Goal: Check status: Check status

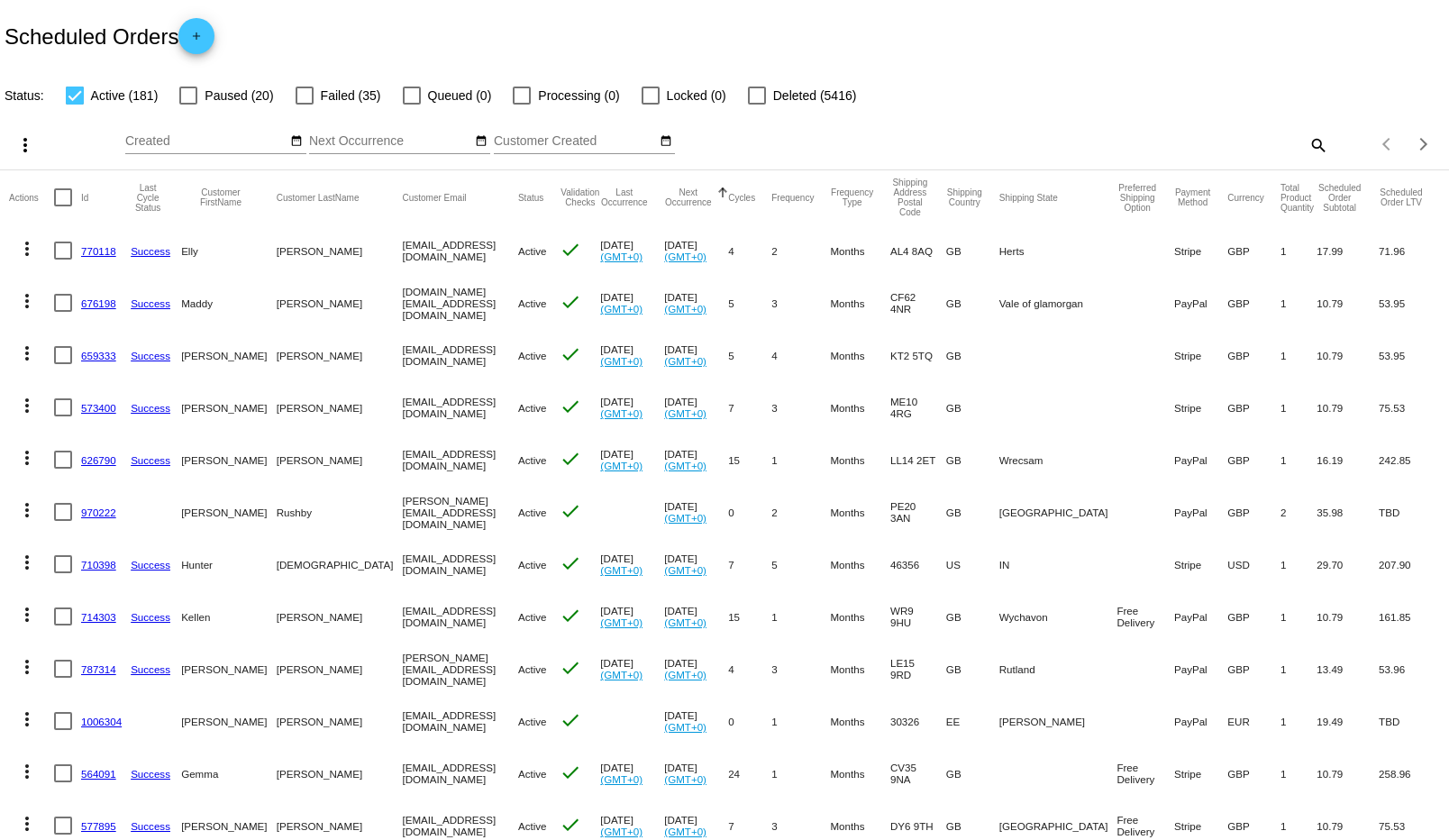
click at [1328, 144] on div "Items per page: 20 1 - 20 of 181" at bounding box center [1389, 144] width 121 height 51
click at [1307, 145] on mat-icon "search" at bounding box center [1317, 144] width 21 height 28
click at [1174, 142] on input "Search" at bounding box center [1148, 141] width 361 height 15
paste input "1011915"
type input "1011915"
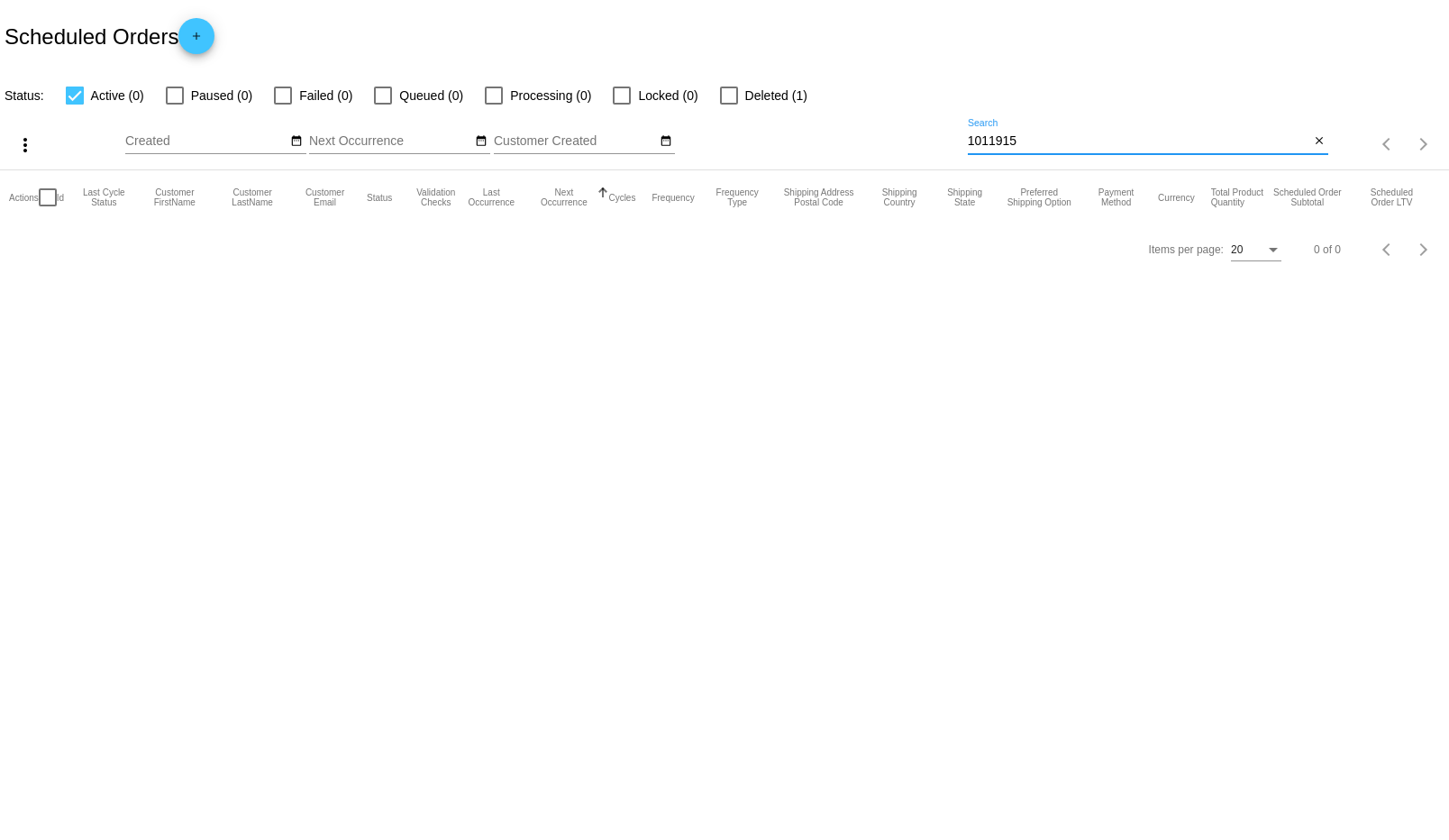
click at [1041, 140] on input "1011915" at bounding box center [1139, 141] width 342 height 15
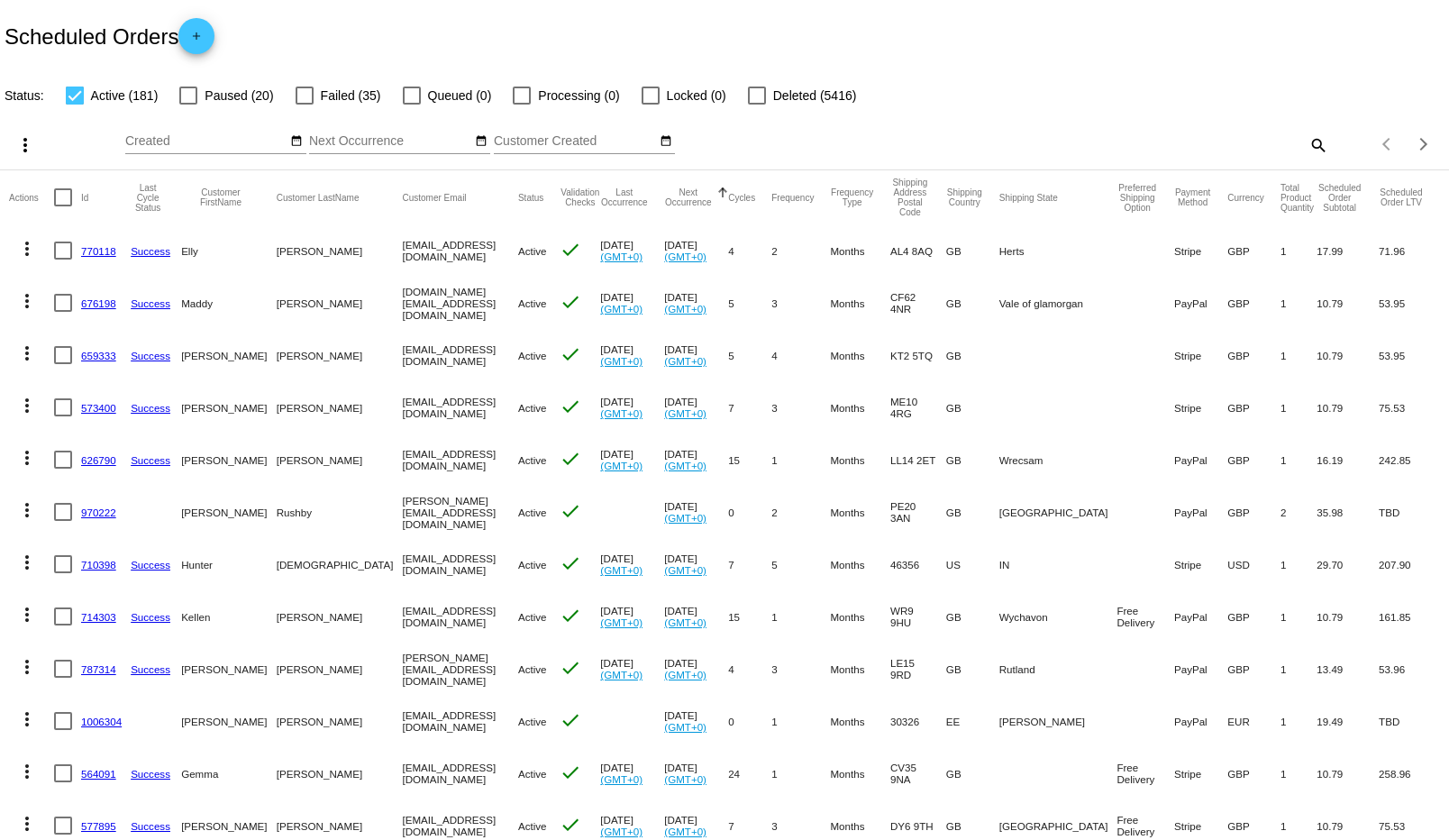
click at [1310, 139] on mat-icon "search" at bounding box center [1317, 144] width 21 height 28
click at [1147, 127] on div "Search" at bounding box center [1148, 137] width 361 height 35
paste input "[PERSON_NAME][EMAIL_ADDRESS][DOMAIN_NAME]"
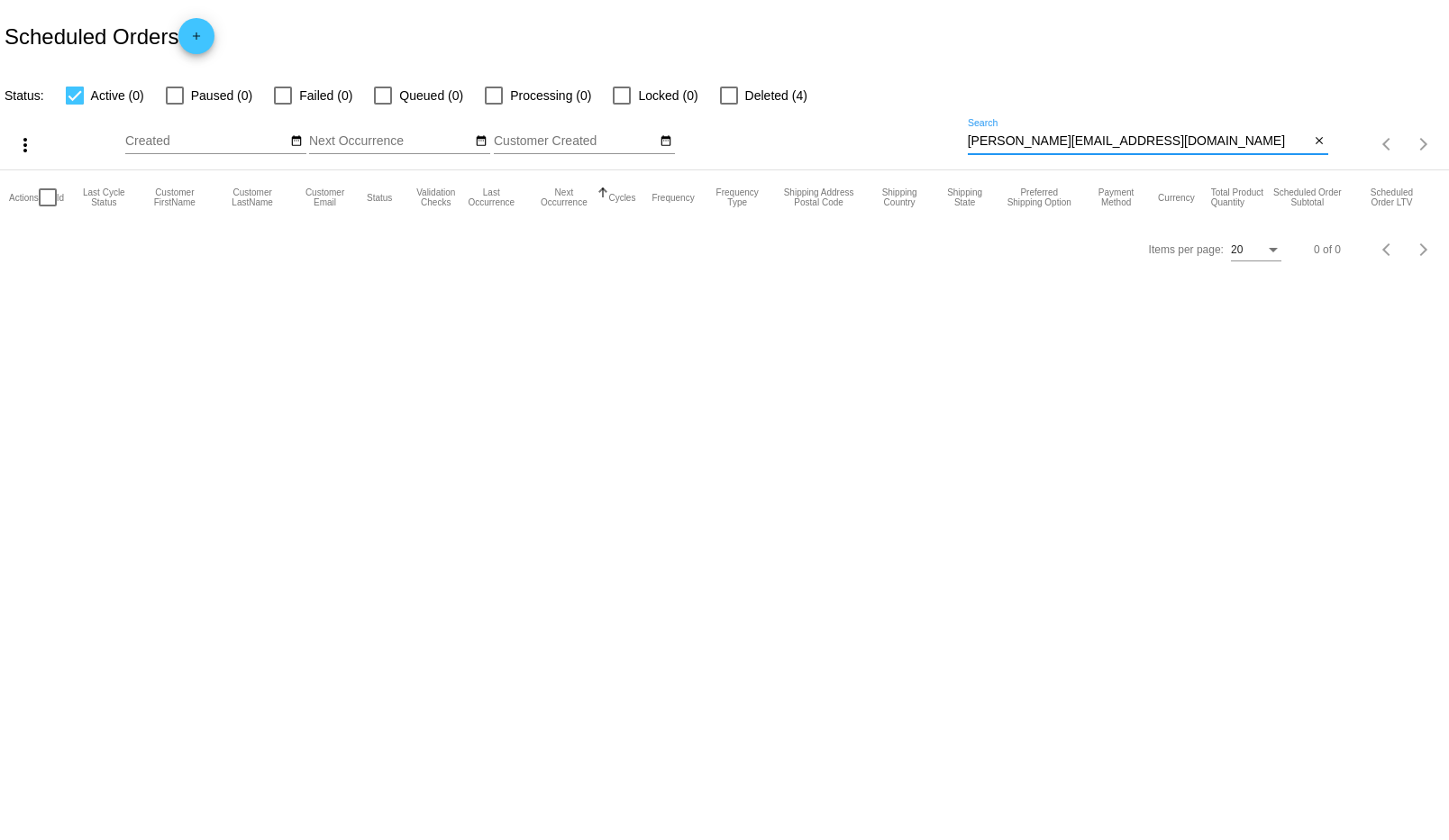
type input "[PERSON_NAME][EMAIL_ADDRESS][DOMAIN_NAME]"
click at [737, 97] on div at bounding box center [729, 96] width 18 height 18
click at [729, 104] on input "Deleted (4)" at bounding box center [728, 104] width 1 height 1
checkbox input "true"
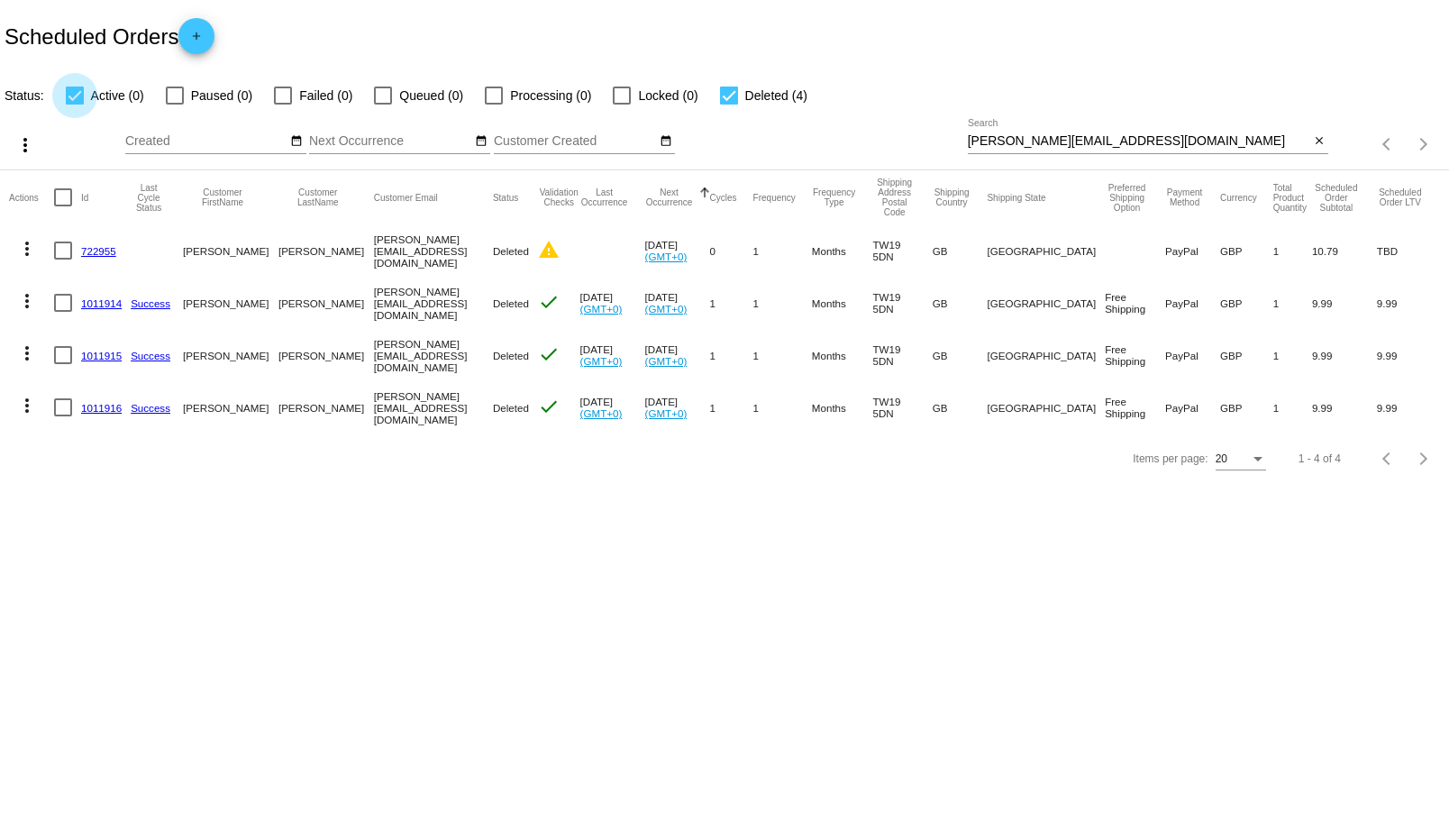
click at [79, 97] on div at bounding box center [74, 96] width 18 height 18
click at [75, 104] on input "Active (0)" at bounding box center [74, 104] width 1 height 1
checkbox input "false"
click at [103, 359] on link "1011915" at bounding box center [101, 355] width 41 height 12
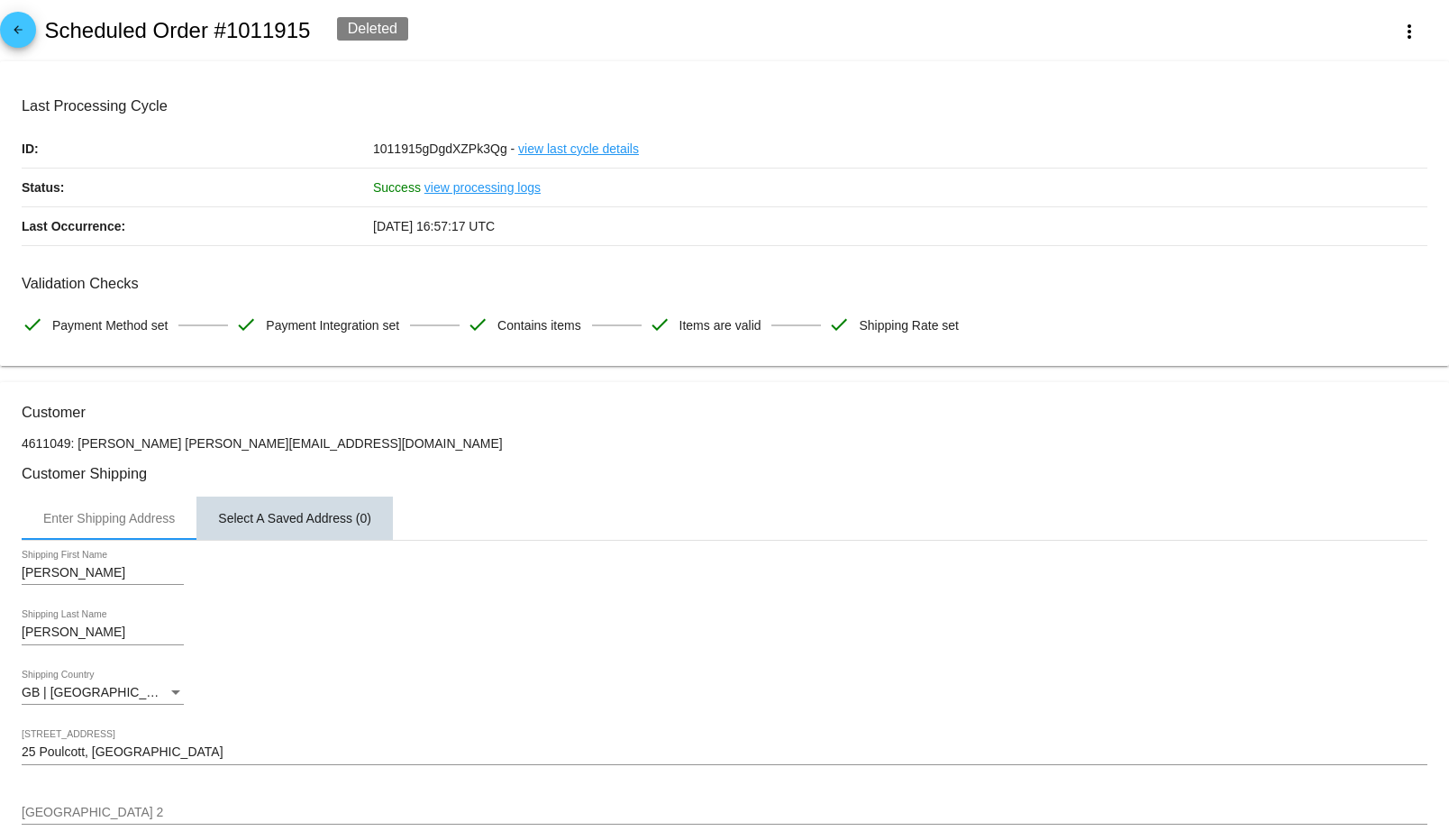
click at [265, 503] on div "Select A Saved Address (0)" at bounding box center [294, 518] width 196 height 43
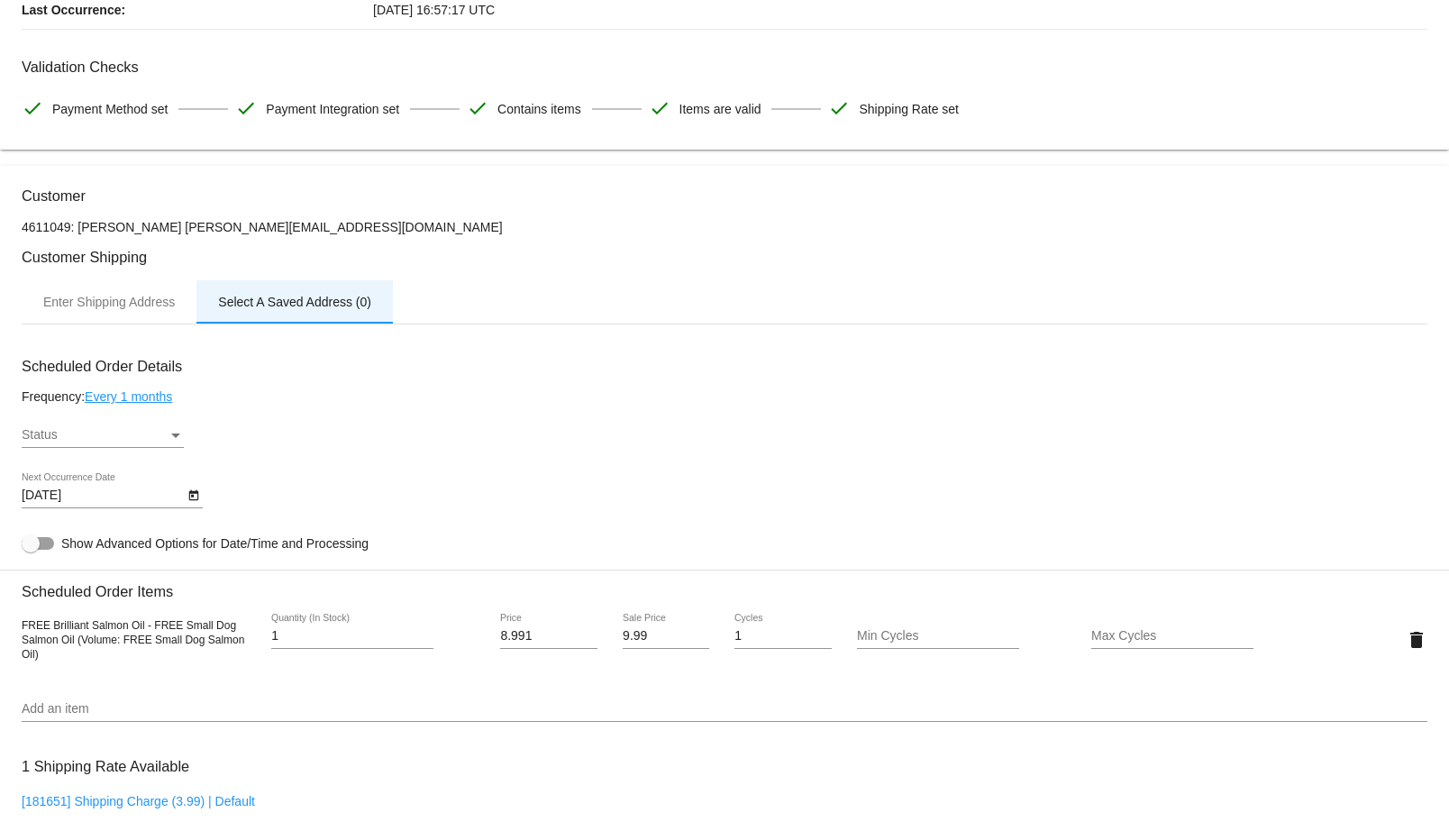
scroll to position [324, 0]
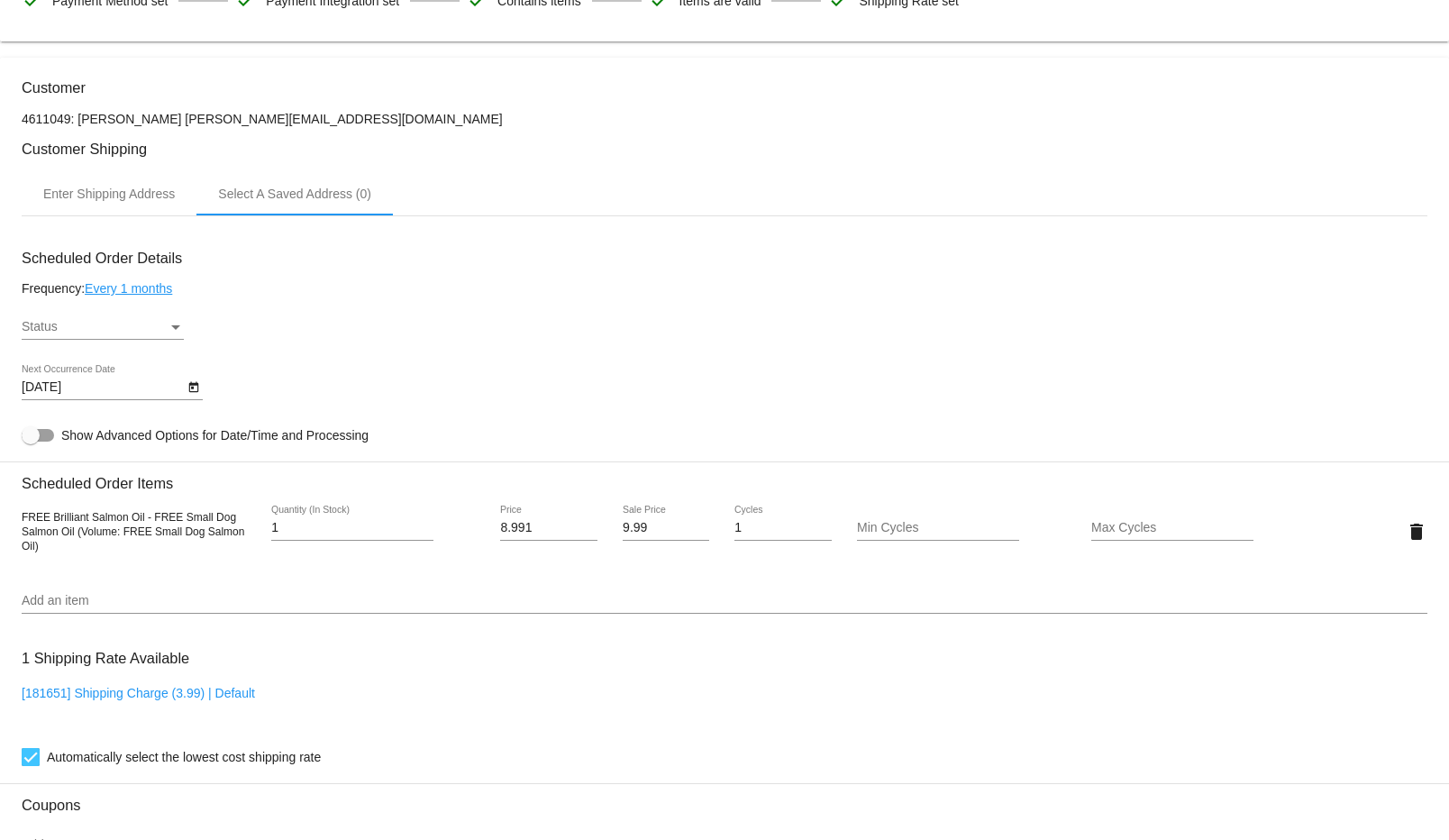
click at [180, 692] on link "[181651] Shipping Charge (3.99) | Default" at bounding box center [138, 693] width 233 height 15
checkbox input "false"
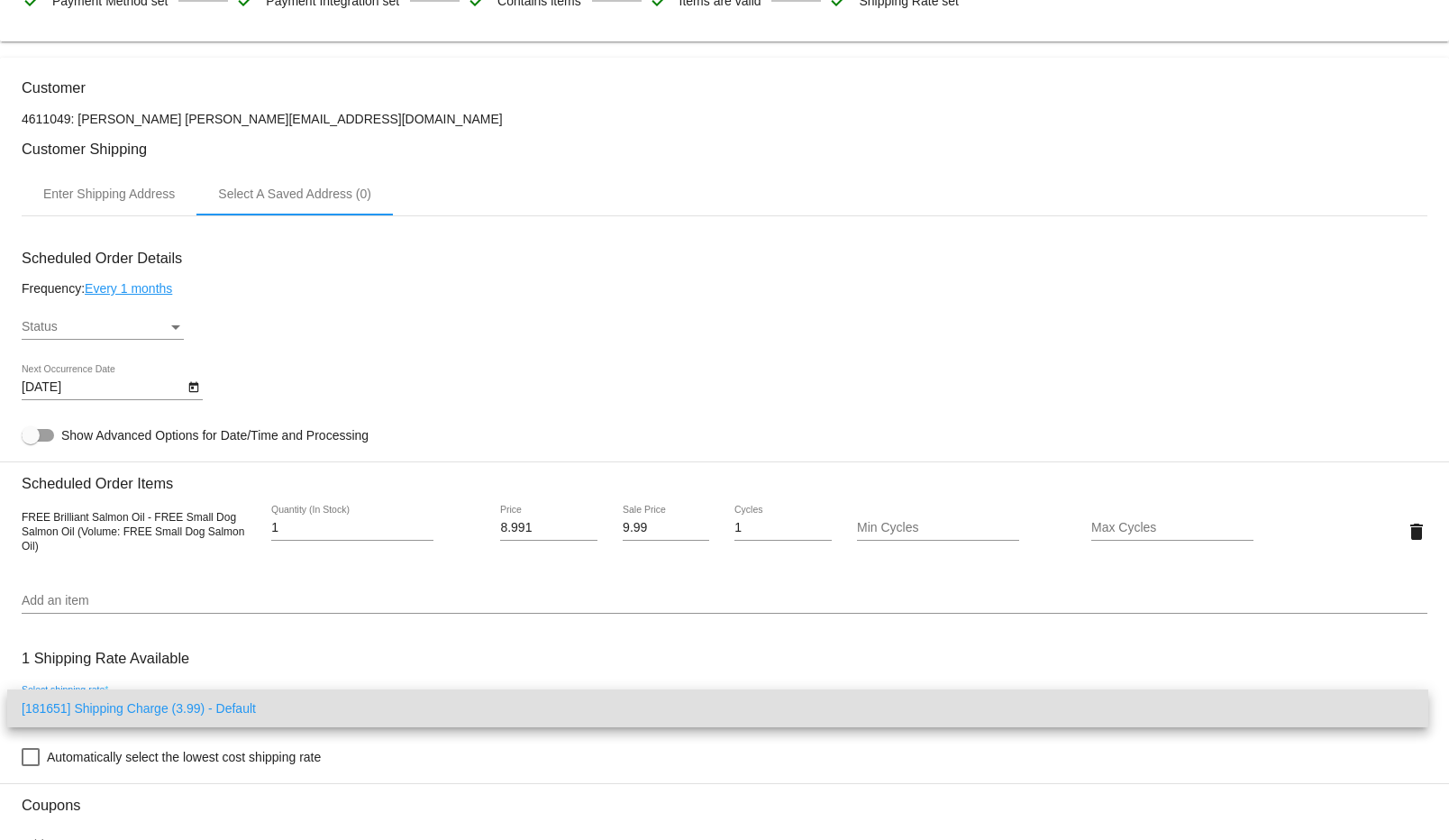
click at [190, 672] on div at bounding box center [724, 420] width 1449 height 840
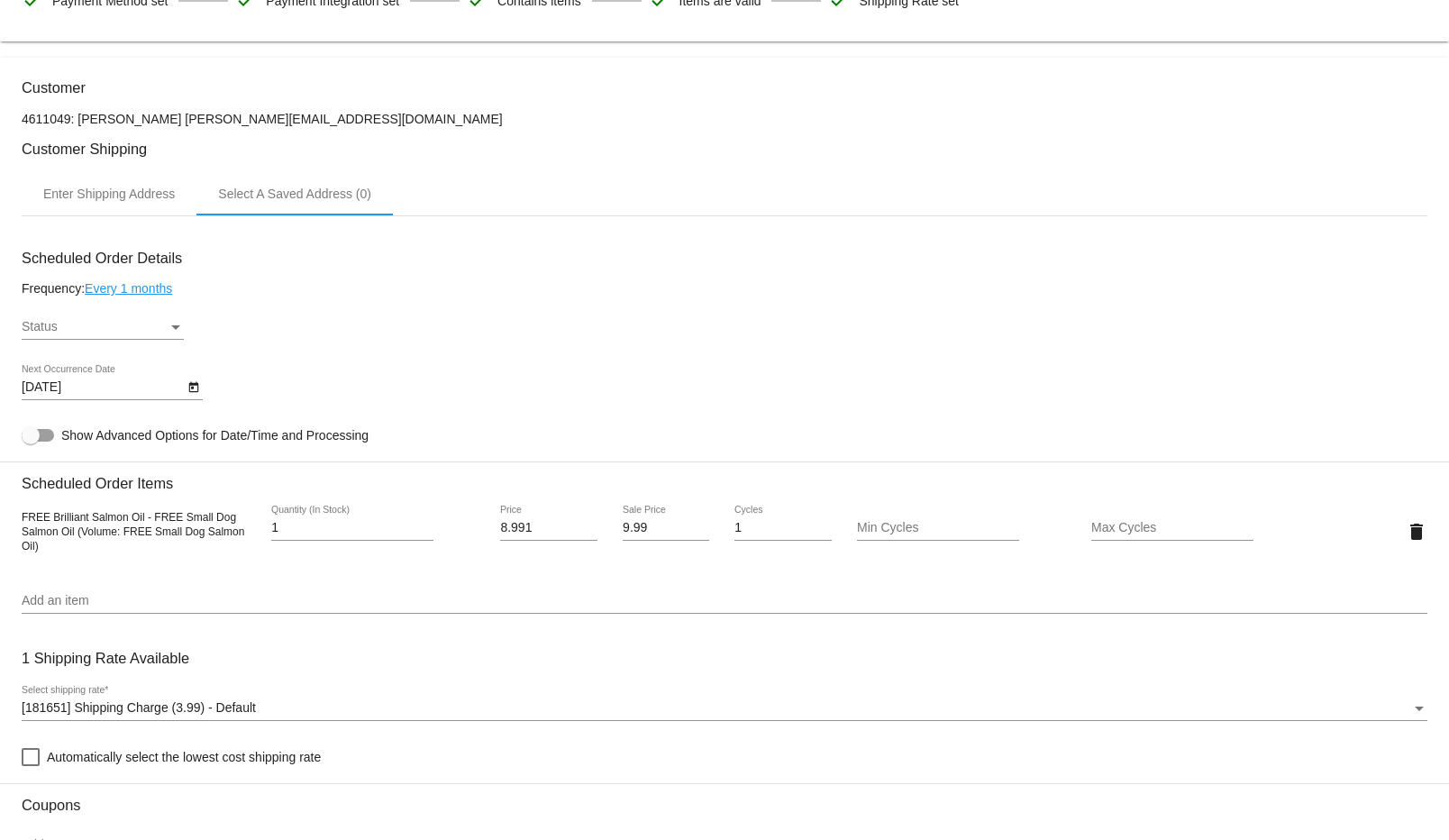
click at [121, 657] on h3 "1 Shipping Rate Available" at bounding box center [105, 659] width 168 height 39
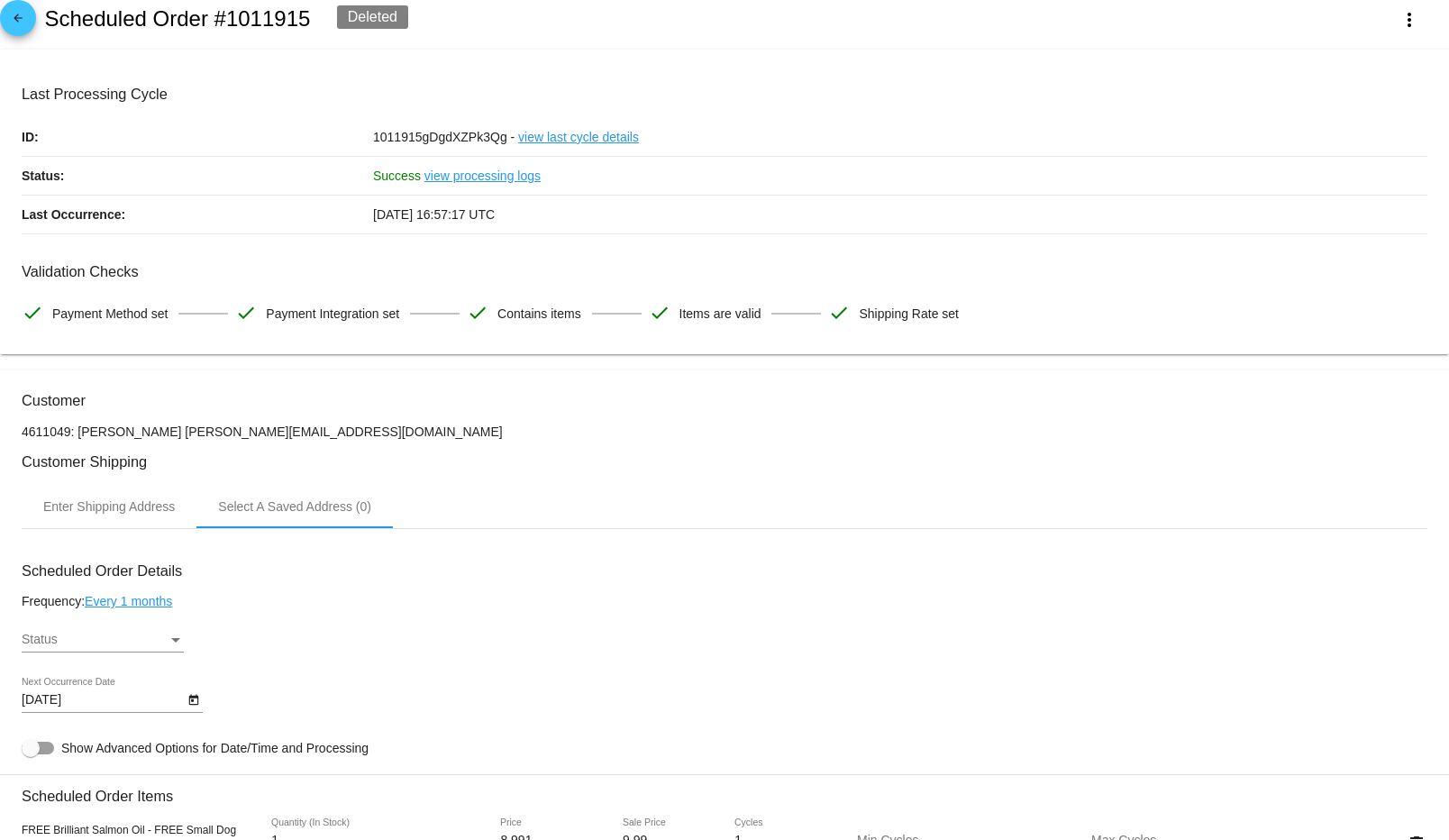
scroll to position [0, 0]
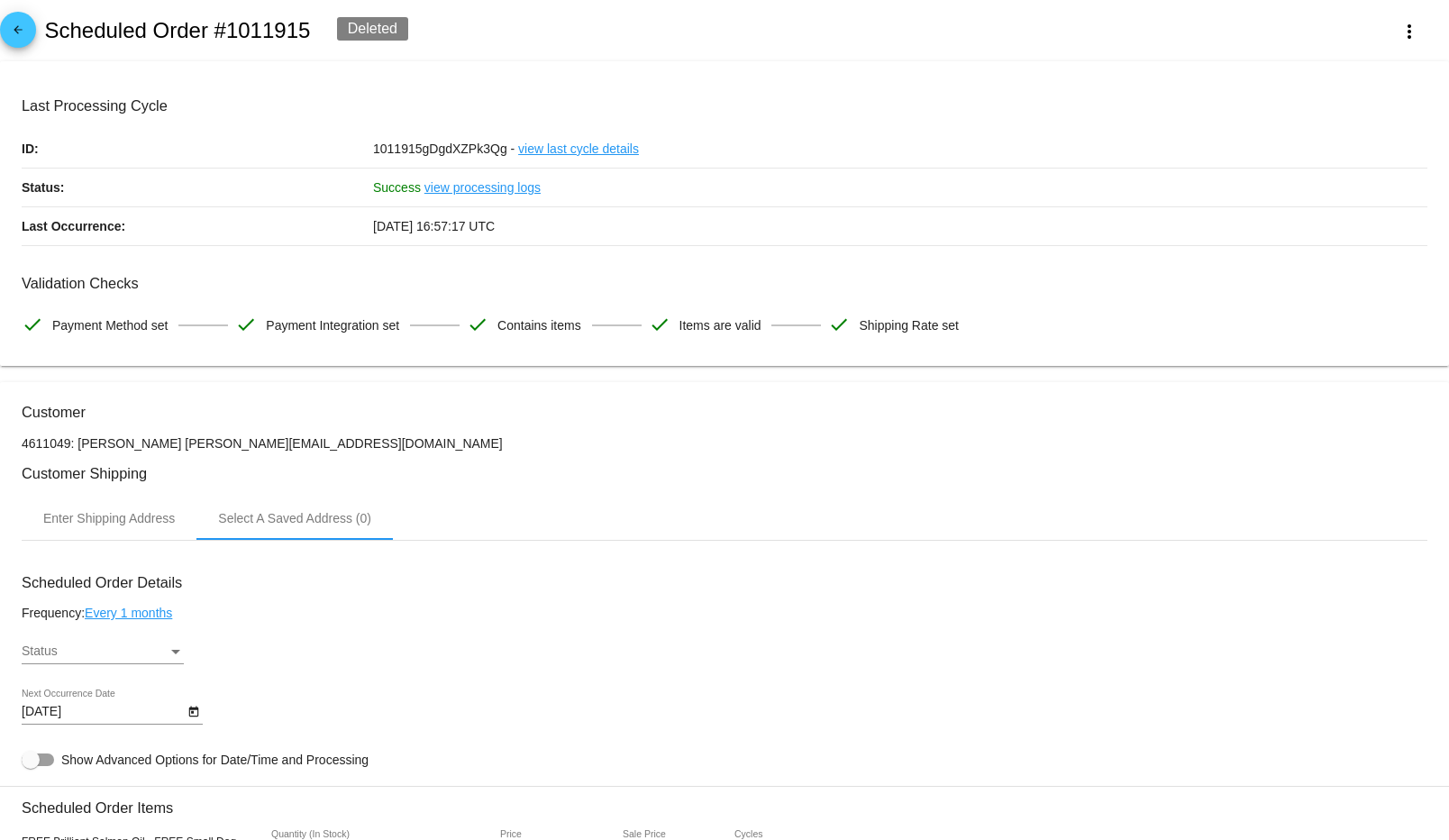
click at [477, 186] on link "view processing logs" at bounding box center [482, 187] width 116 height 38
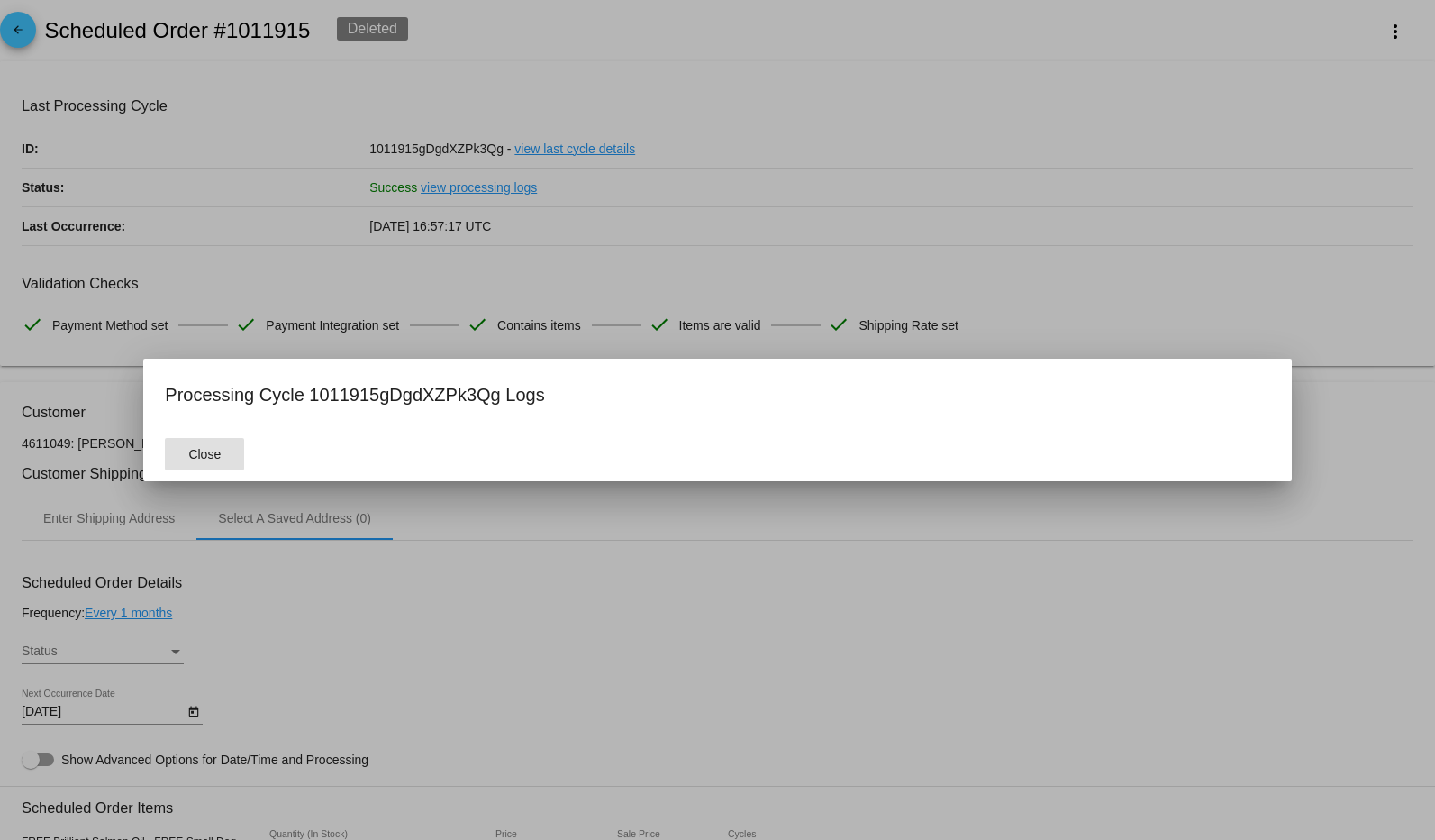
click at [298, 330] on div at bounding box center [717, 420] width 1435 height 840
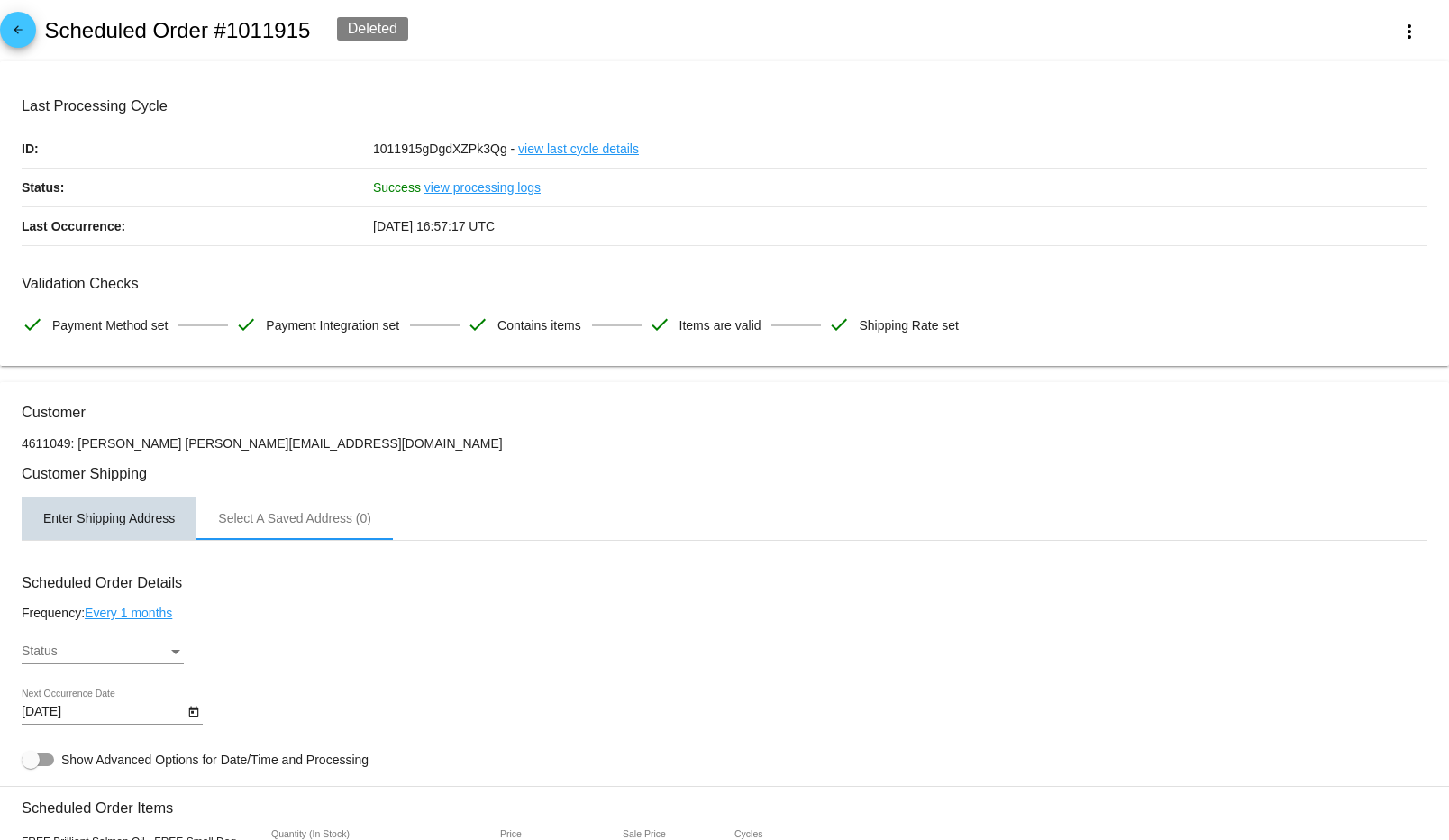
click at [136, 520] on div "Enter Shipping Address" at bounding box center [108, 518] width 132 height 15
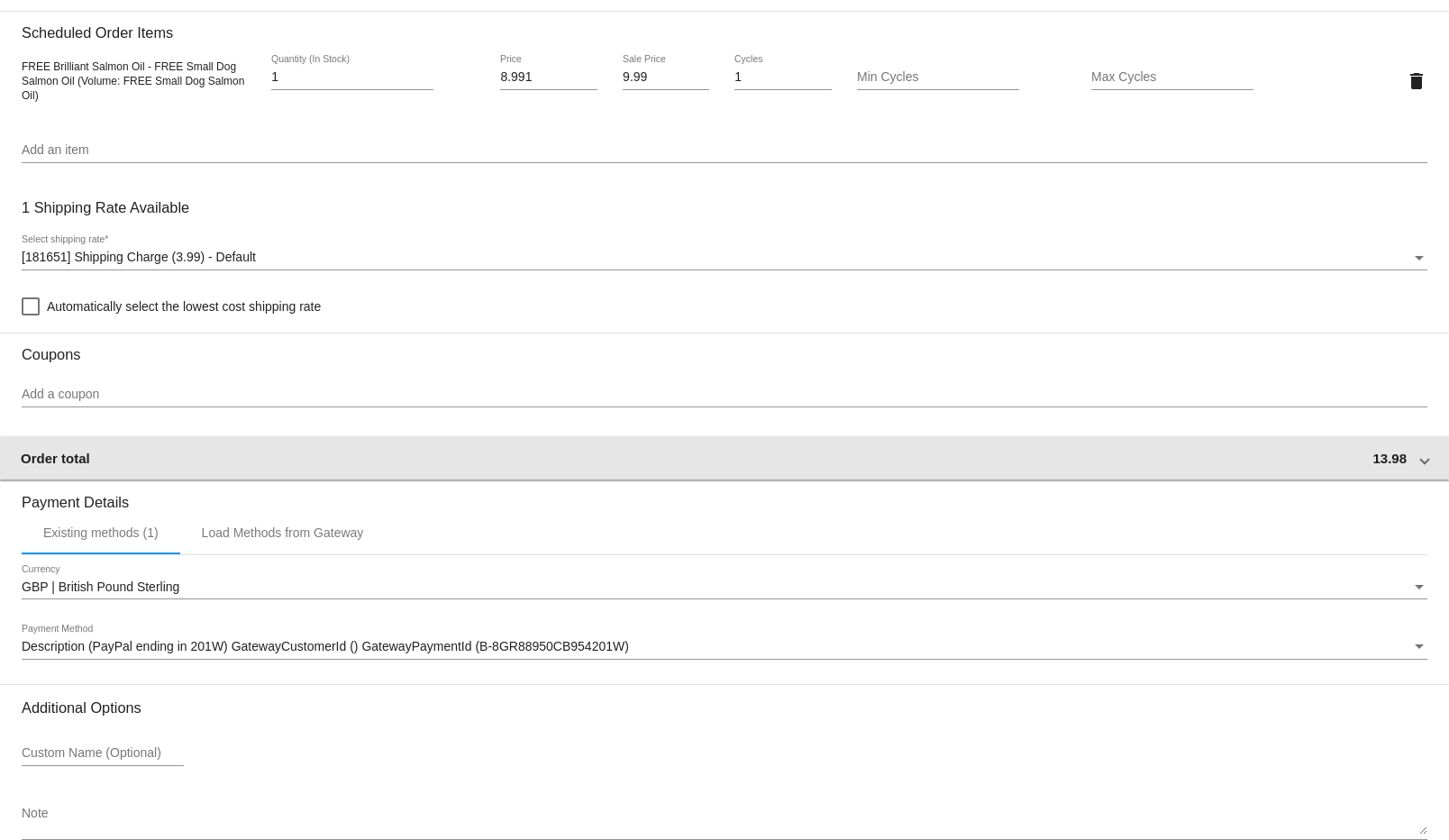
scroll to position [1344, 0]
